Goal: Task Accomplishment & Management: Complete application form

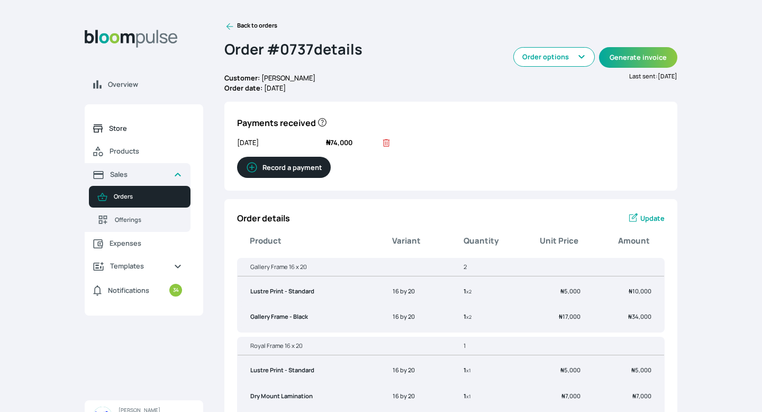
click at [129, 129] on span "Store" at bounding box center [145, 128] width 73 height 10
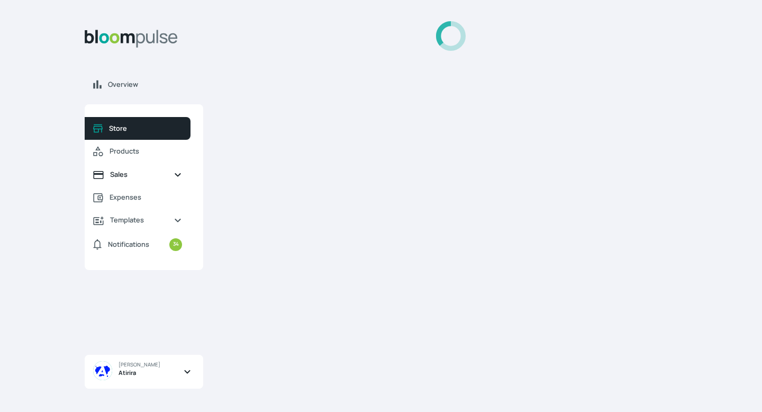
click at [127, 168] on link "Sales" at bounding box center [138, 174] width 106 height 23
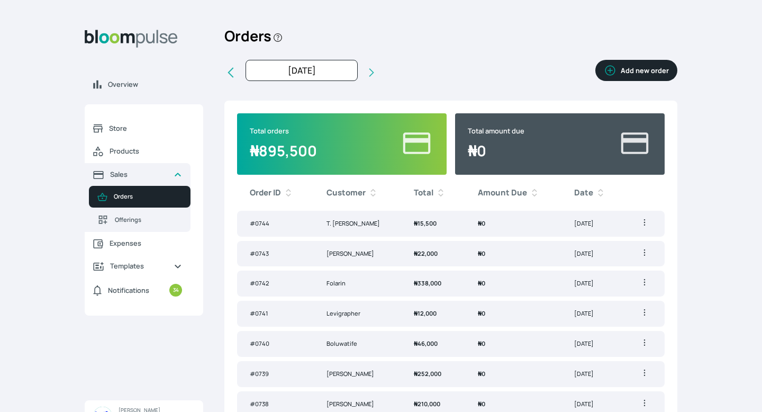
click at [622, 71] on button "Add new order" at bounding box center [637, 70] width 82 height 21
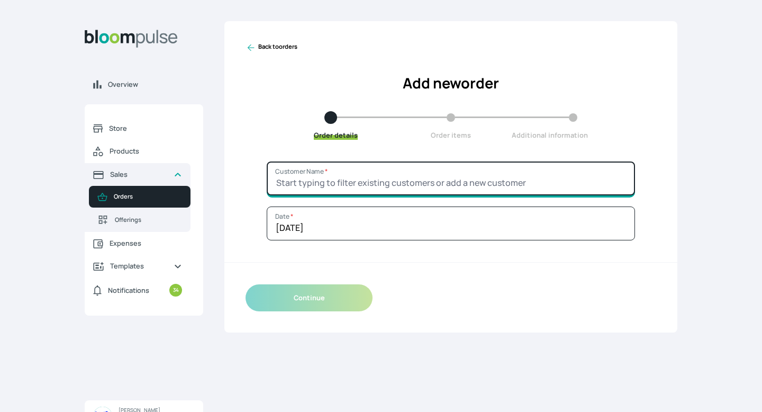
click at [531, 173] on input "Customer Name *" at bounding box center [451, 178] width 369 height 34
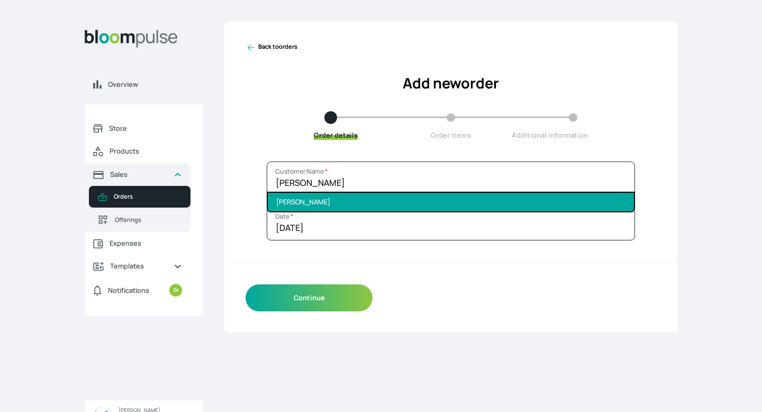
click at [532, 206] on li "[PERSON_NAME]" at bounding box center [451, 202] width 366 height 19
type input "[PERSON_NAME]"
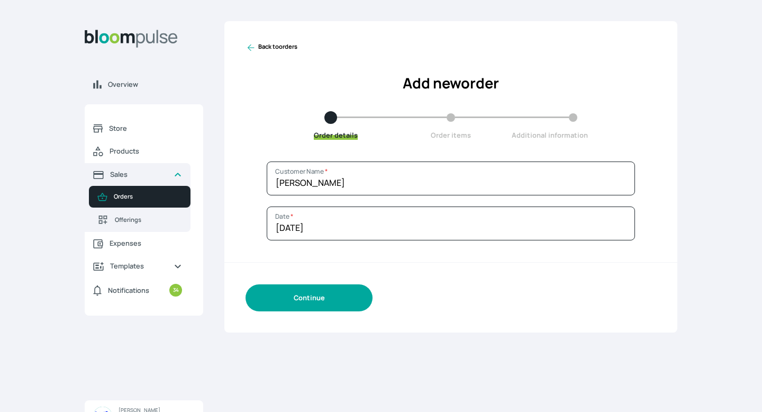
click at [343, 302] on button "Continue" at bounding box center [309, 297] width 127 height 27
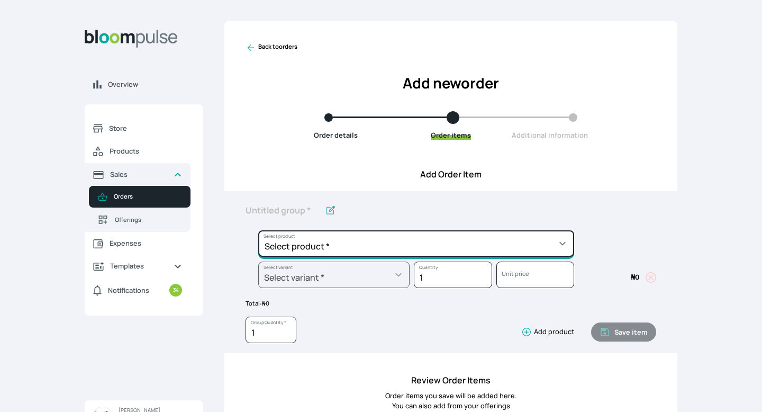
click at [332, 251] on select "Select product * Big Frame (Black) Canvas Print Canvas Stretching Certificate P…" at bounding box center [416, 243] width 316 height 26
select select "a9f19bd2-f1a8-4b74-ae51-3a75659f3a28"
click at [258, 230] on select "Select product * Big Frame (Black) Canvas Print Canvas Stretching Certificate P…" at bounding box center [416, 243] width 316 height 26
type input "Lustre Print - Standard"
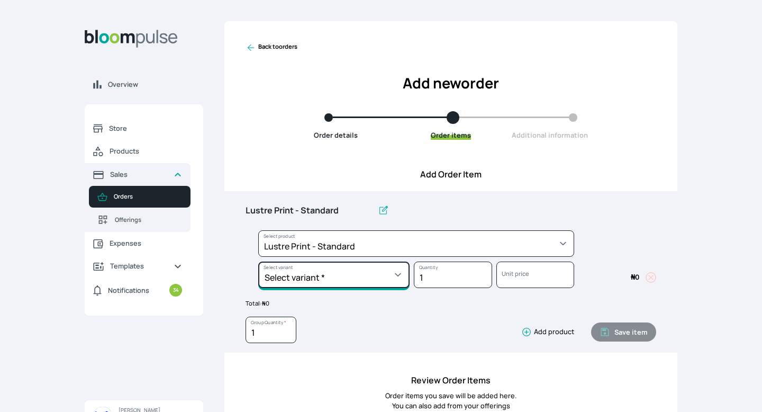
click at [333, 284] on select "Select variant * 10 by 10 10 by 12 10 by 15 10 by 16 11 by 12 11 by 14 11.7 by …" at bounding box center [333, 275] width 151 height 26
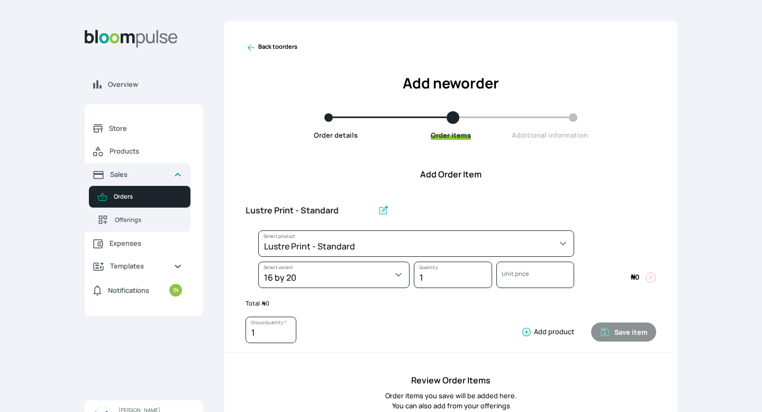
select select "a9f19bd2-f1a8-4b74-ae51-3a75659f3a28"
select select "c90ef38e-4c33-4814-9bf1-ecad61888651"
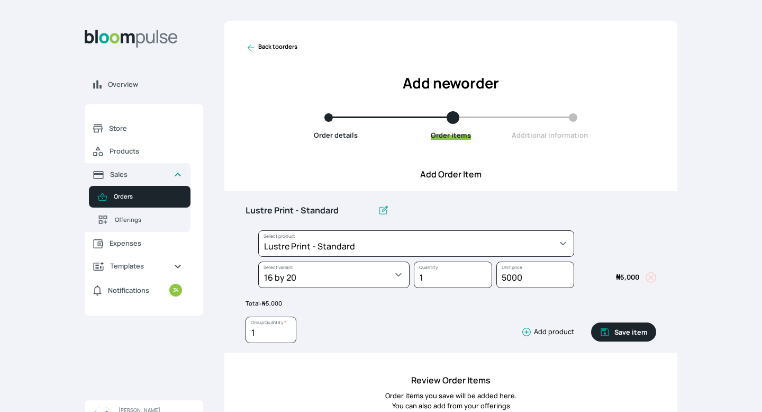
click at [527, 328] on icon "button" at bounding box center [527, 332] width 8 height 8
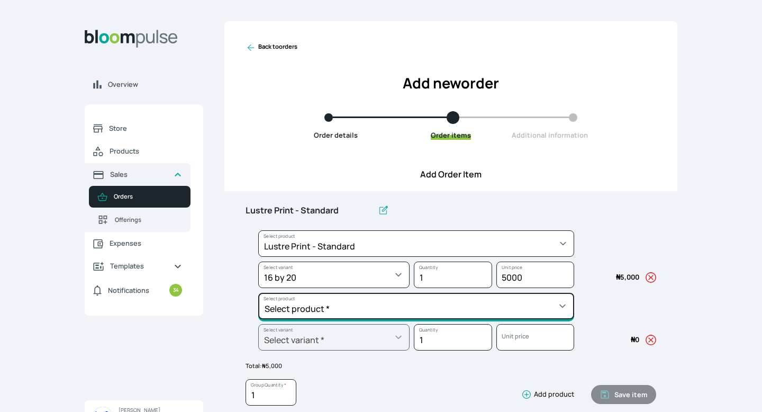
click at [499, 313] on select "Select product * Big Frame (Black) Canvas Print Canvas Stretching Certificate P…" at bounding box center [416, 306] width 316 height 26
select select "62cb2f78-ed32-441b-8aa1-1215bfec8eaf"
click at [258, 293] on select "Select product * Big Frame (Black) Canvas Print Canvas Stretching Certificate P…" at bounding box center [416, 306] width 316 height 26
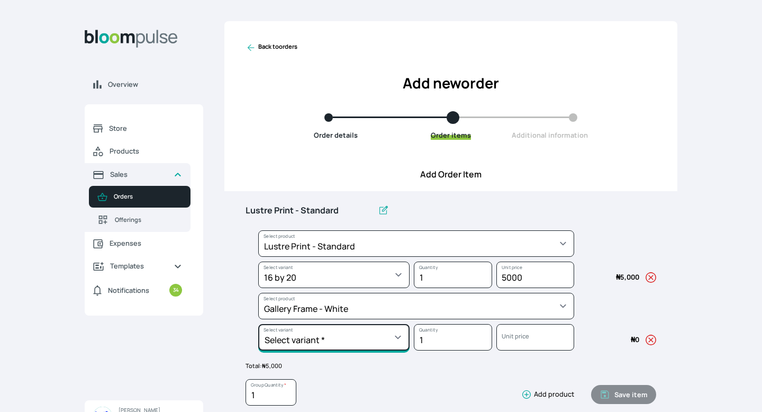
click at [307, 338] on select "Select variant * 10 by 10 11 by 14 12 by 12 12 by 16 12 by 18 14 by 18 16 by 16…" at bounding box center [333, 337] width 151 height 26
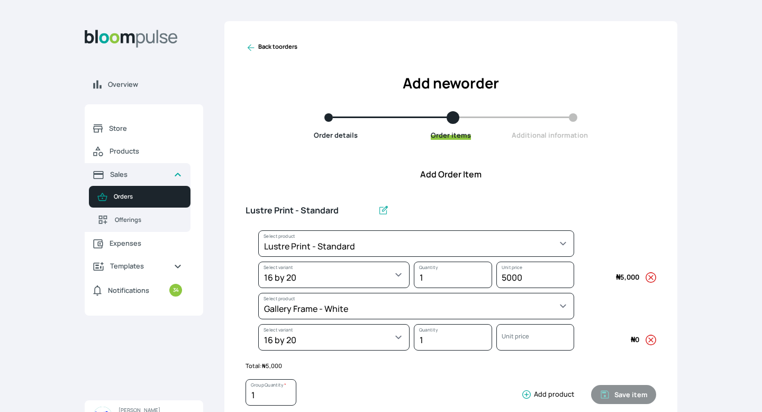
select select "62cb2f78-ed32-441b-8aa1-1215bfec8eaf"
select select "e6a97a67-7ca9-4969-91ae-caf8303be444"
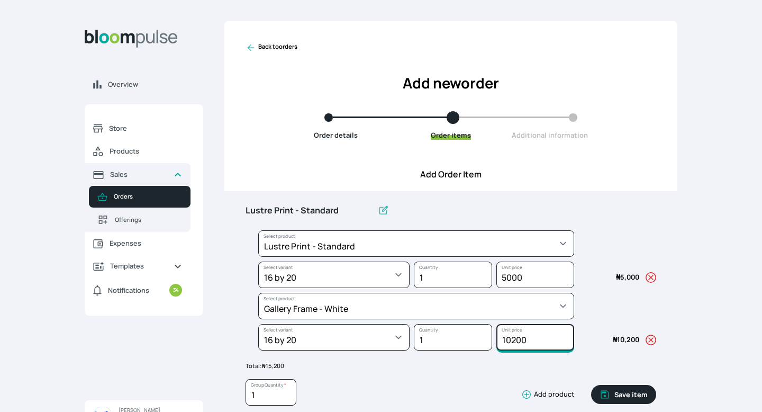
click at [516, 335] on input "10200" at bounding box center [536, 337] width 78 height 26
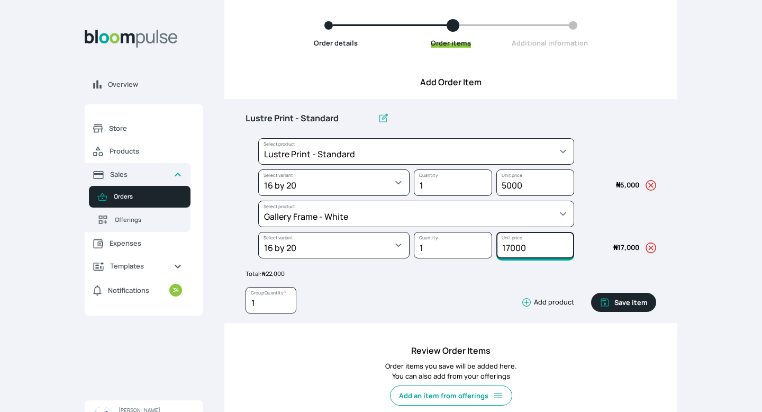
scroll to position [100, 0]
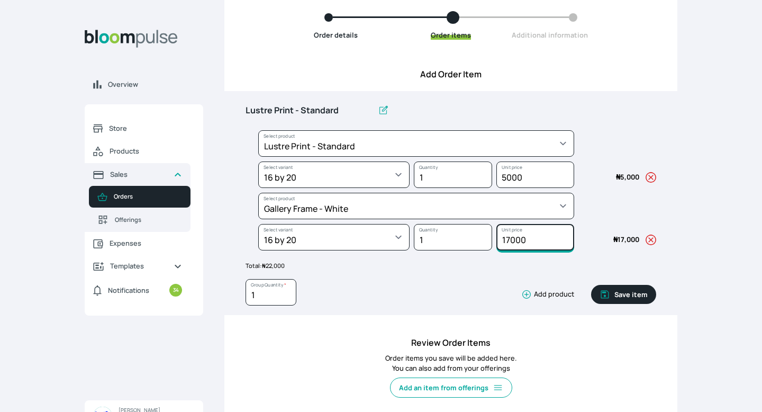
type input "17000"
click at [272, 291] on input "1" at bounding box center [271, 292] width 51 height 26
type input "2"
click at [345, 111] on input "Lustre Print - Standard" at bounding box center [310, 111] width 128 height 22
type input "L"
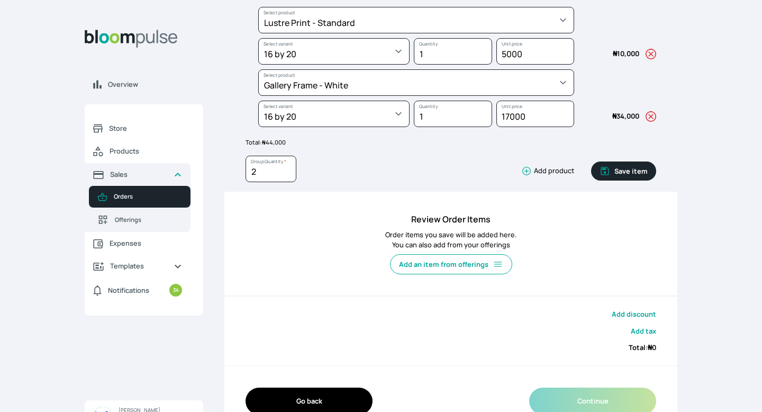
scroll to position [233, 0]
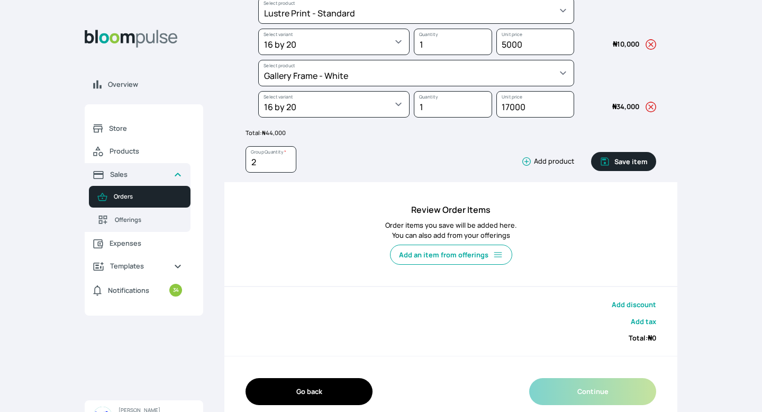
type input "Gallery Frame 16 x 20 (White)"
click at [646, 165] on button "Save item" at bounding box center [623, 161] width 65 height 19
type input "1"
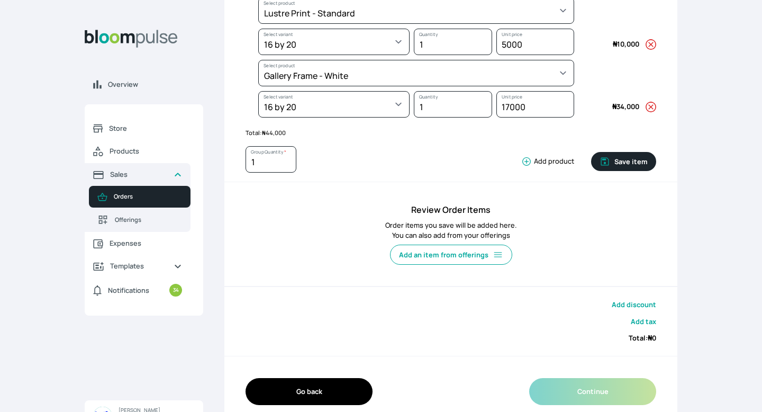
scroll to position [206, 0]
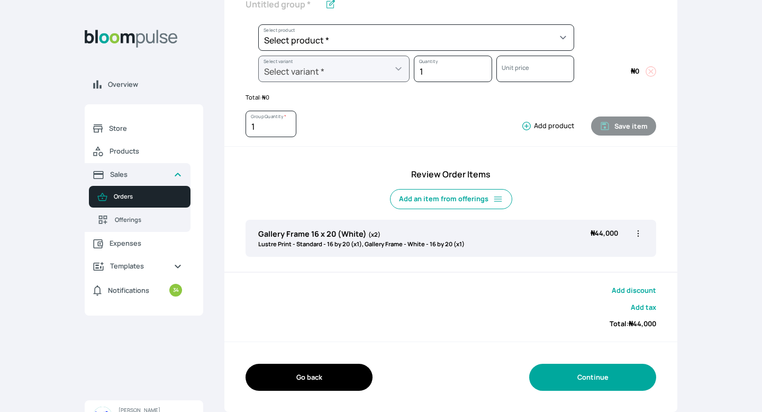
click at [579, 382] on button "Continue" at bounding box center [592, 377] width 127 height 27
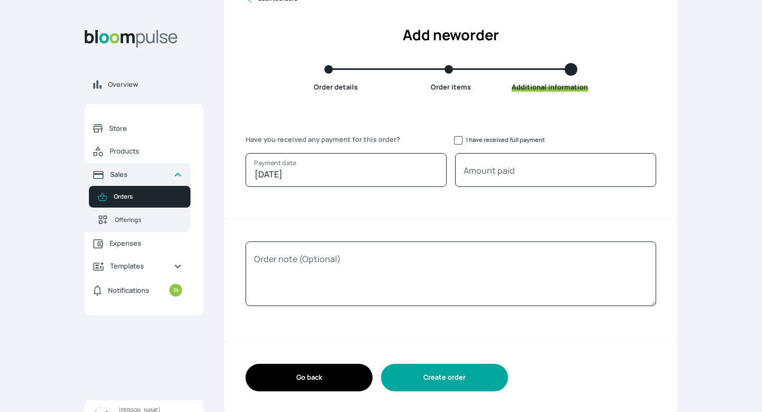
click at [429, 376] on button "Create order" at bounding box center [444, 377] width 127 height 27
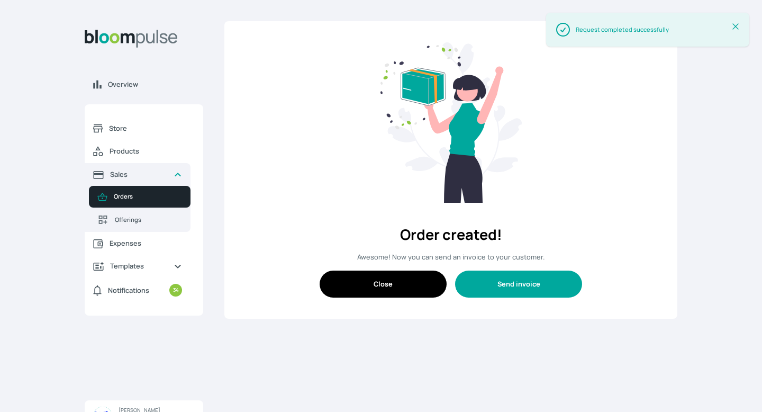
click at [508, 283] on button "Send invoice" at bounding box center [518, 284] width 127 height 27
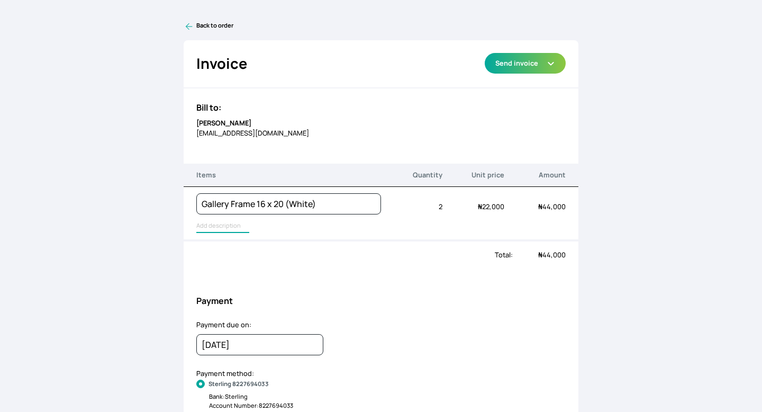
click at [217, 230] on input "text" at bounding box center [222, 226] width 53 height 14
type input "Lustre Print - Standard, Gallery Frame - White"
click at [548, 67] on button "Send invoice" at bounding box center [525, 63] width 81 height 21
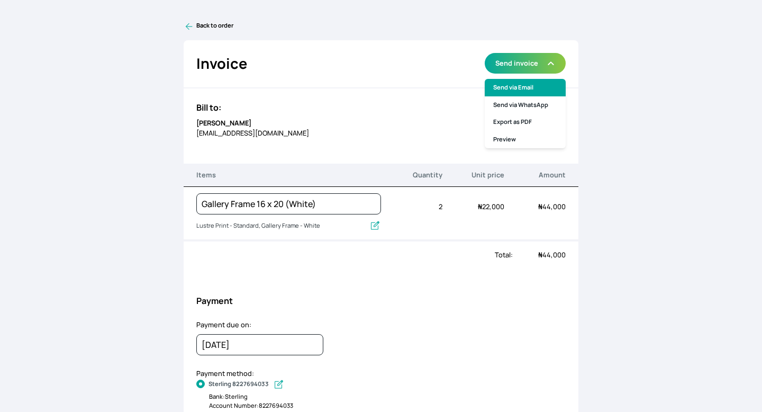
click at [529, 83] on link "Send via Email" at bounding box center [525, 87] width 81 height 17
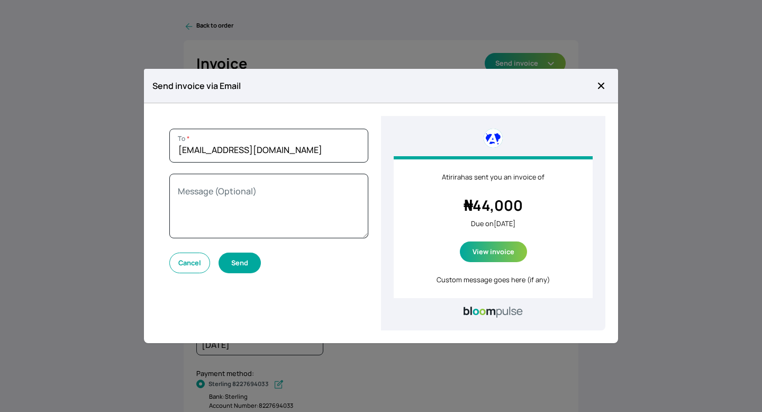
click at [236, 261] on button "Send" at bounding box center [240, 263] width 42 height 21
